Goal: Task Accomplishment & Management: Manage account settings

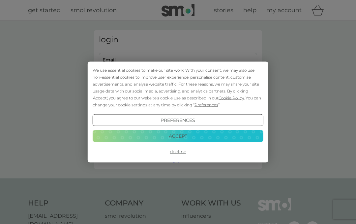
click at [201, 133] on button "Accept" at bounding box center [178, 136] width 171 height 12
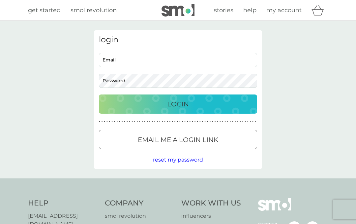
click at [150, 60] on input "Email" at bounding box center [178, 60] width 158 height 14
type input "jo67lewis@gmail.com"
click at [210, 101] on div "Login" at bounding box center [178, 104] width 145 height 11
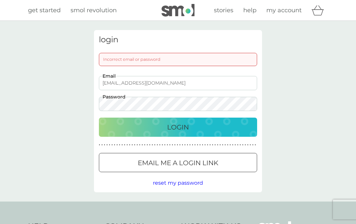
click at [199, 180] on span "reset my password" at bounding box center [178, 182] width 50 height 6
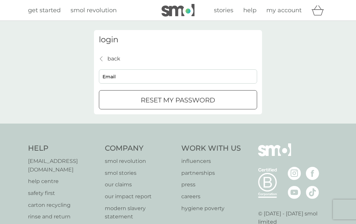
click at [176, 75] on input "Email" at bounding box center [178, 76] width 158 height 14
type input "jo67lewis@gmail.com"
click at [225, 100] on div "reset my password" at bounding box center [178, 100] width 158 height 11
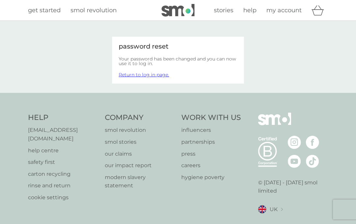
click at [161, 73] on link "Return to log in page." at bounding box center [144, 75] width 50 height 6
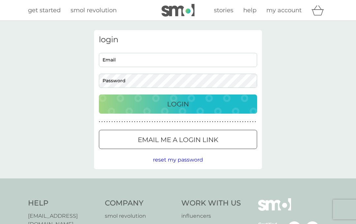
click at [214, 59] on input "Email" at bounding box center [178, 60] width 158 height 14
type input "[EMAIL_ADDRESS][DOMAIN_NAME]"
click at [214, 107] on div "Login" at bounding box center [178, 104] width 145 height 11
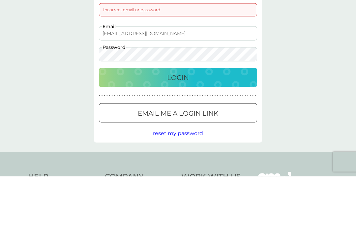
click at [218, 122] on div "Login" at bounding box center [178, 127] width 145 height 11
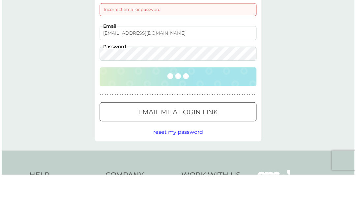
scroll to position [50, 0]
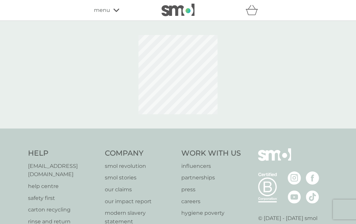
click at [288, 12] on div "refer a friend & you BOTH save smol impact smol shop your smol plans your upcom…" at bounding box center [178, 10] width 356 height 21
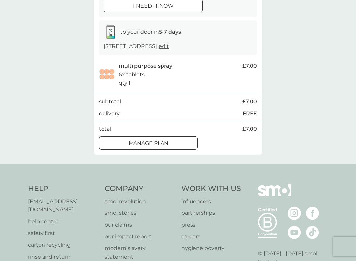
scroll to position [93, 0]
click at [175, 141] on div "Manage plan" at bounding box center [148, 142] width 98 height 9
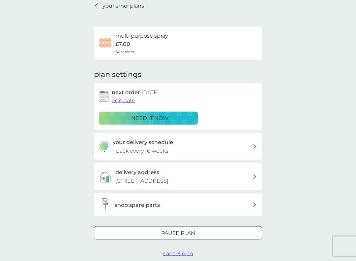
scroll to position [32, 0]
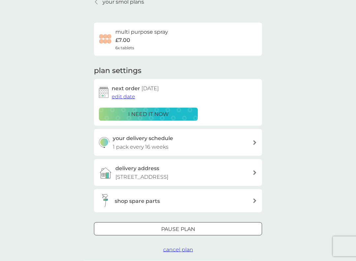
click at [187, 223] on span "cancel plan" at bounding box center [178, 249] width 30 height 6
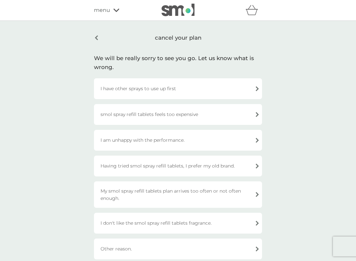
click at [244, 165] on div "Having tried smol spray refill tablets, I prefer my old brand." at bounding box center [178, 165] width 168 height 21
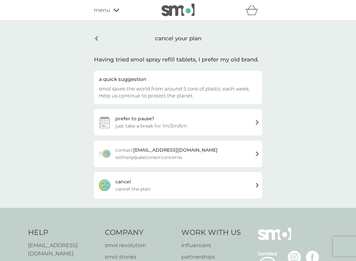
click at [252, 186] on div "[PERSON_NAME] the plan" at bounding box center [178, 185] width 168 height 26
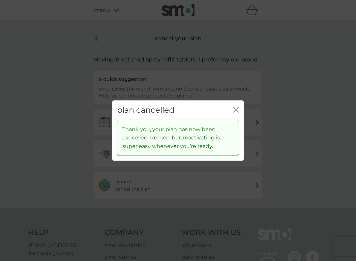
click at [237, 110] on icon "close" at bounding box center [237, 109] width 3 height 5
